Goal: Understand process/instructions

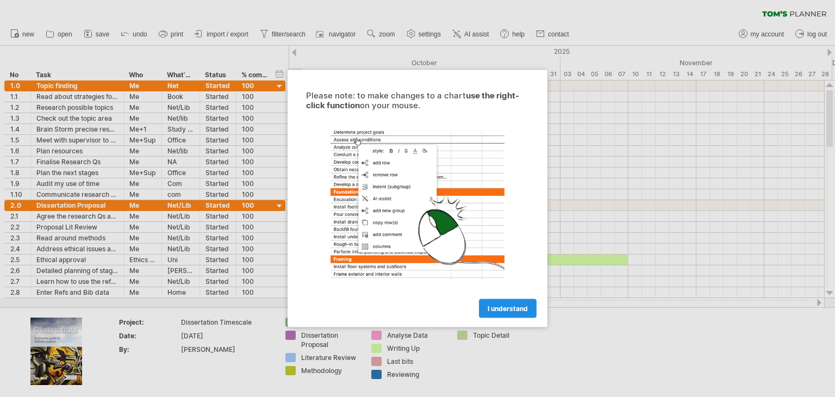
click at [523, 301] on link "I understand" at bounding box center [508, 308] width 58 height 19
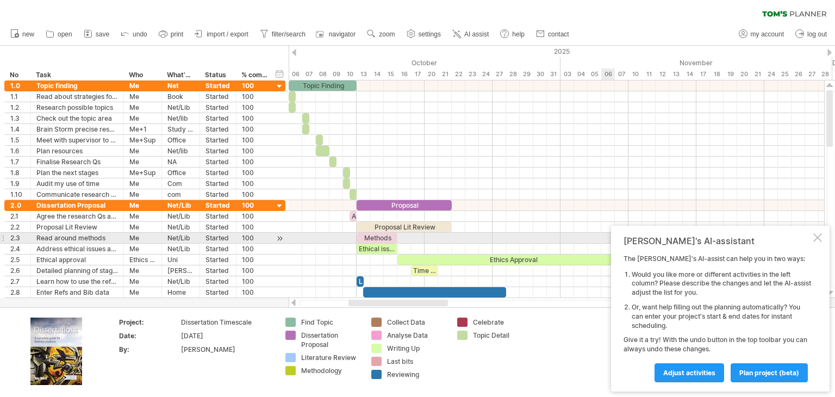
click at [818, 239] on div at bounding box center [818, 237] width 9 height 9
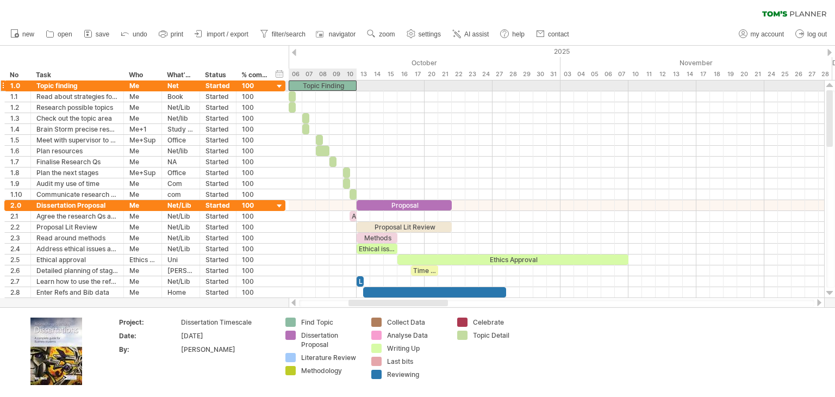
click at [339, 82] on div "Topic Finding" at bounding box center [323, 85] width 68 height 10
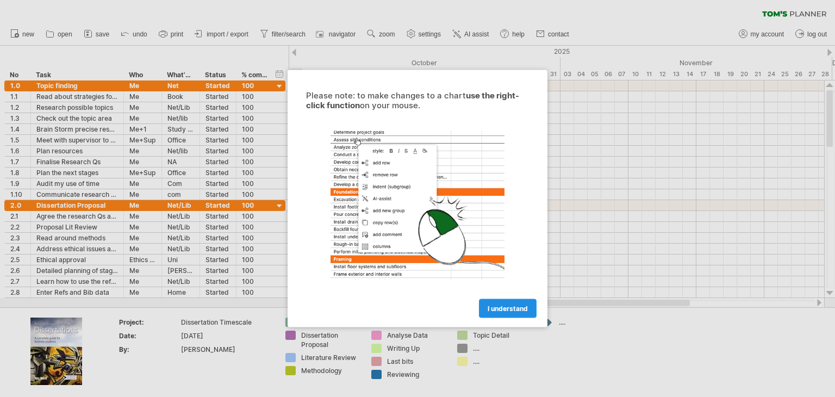
click at [522, 314] on link "I understand" at bounding box center [508, 308] width 58 height 19
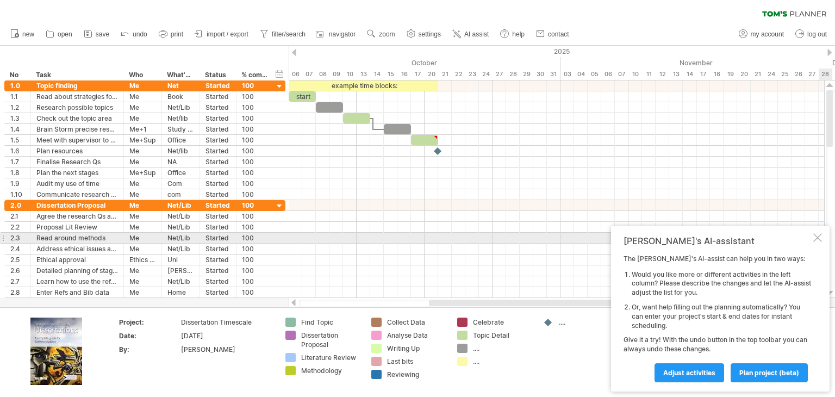
click at [816, 238] on div at bounding box center [818, 237] width 9 height 9
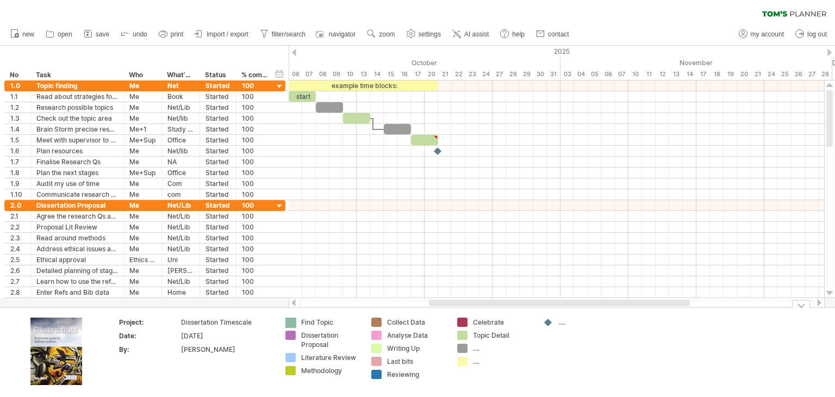
click at [289, 320] on div "Trying to reach [DOMAIN_NAME] Connected again... 0% clear filter new *" at bounding box center [417, 198] width 835 height 397
